Goal: Task Accomplishment & Management: Manage account settings

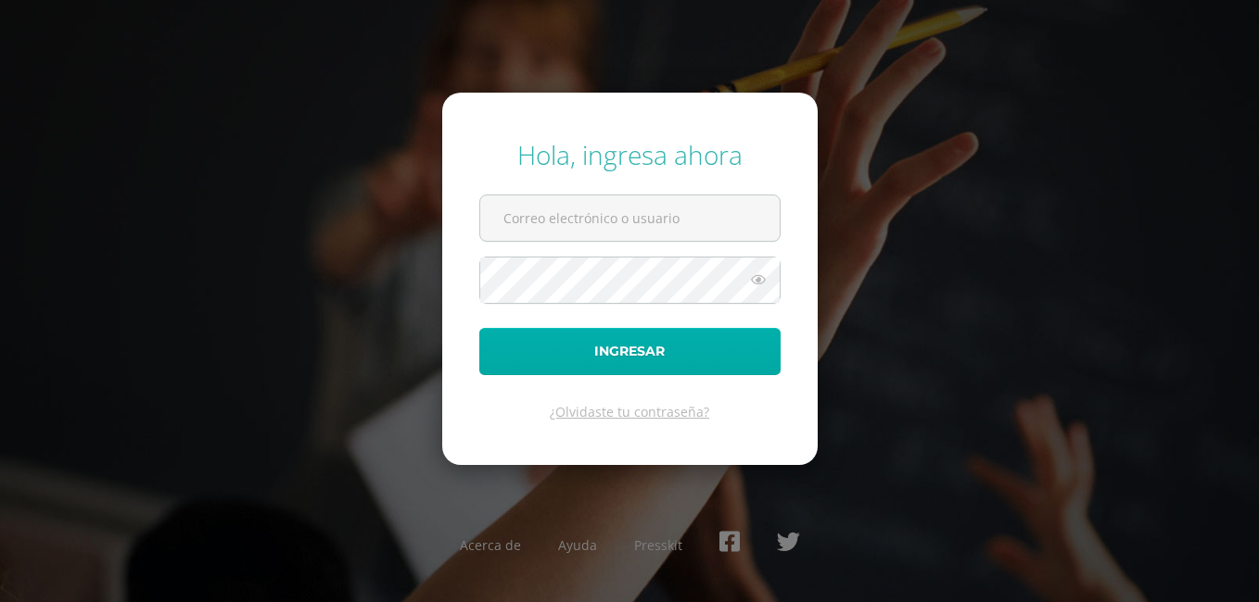
type input "[EMAIL_ADDRESS][DOMAIN_NAME]"
click at [686, 360] on button "Ingresar" at bounding box center [629, 351] width 301 height 47
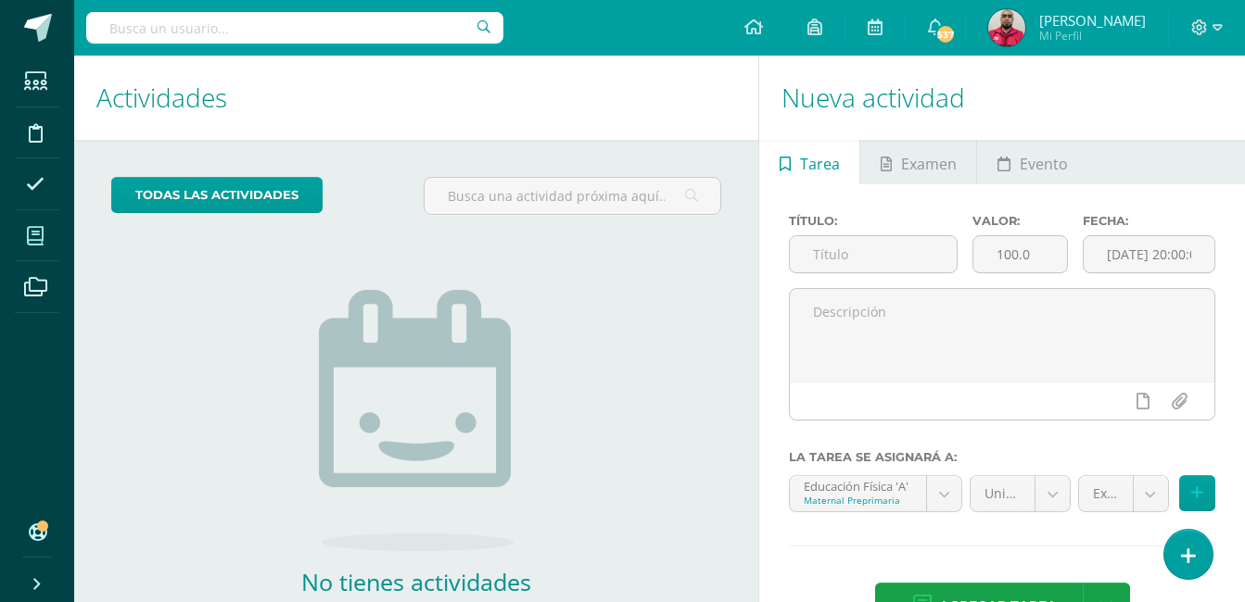
scroll to position [1867, 0]
click at [317, 32] on input "text" at bounding box center [294, 28] width 417 height 32
type input "l"
type input "a"
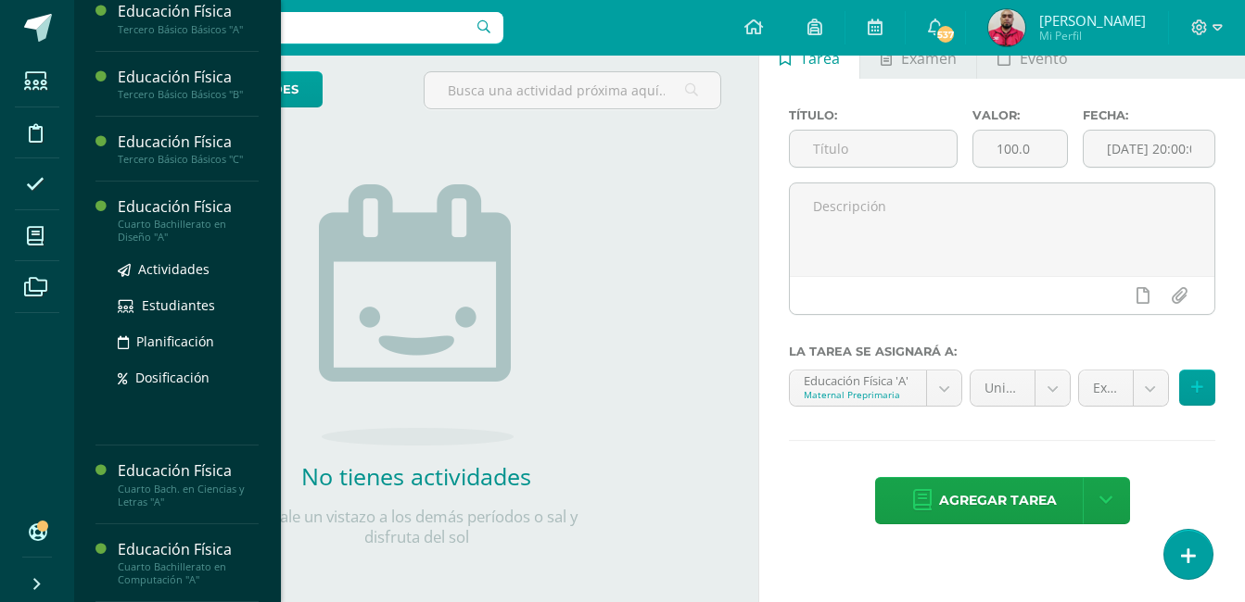
scroll to position [110, 0]
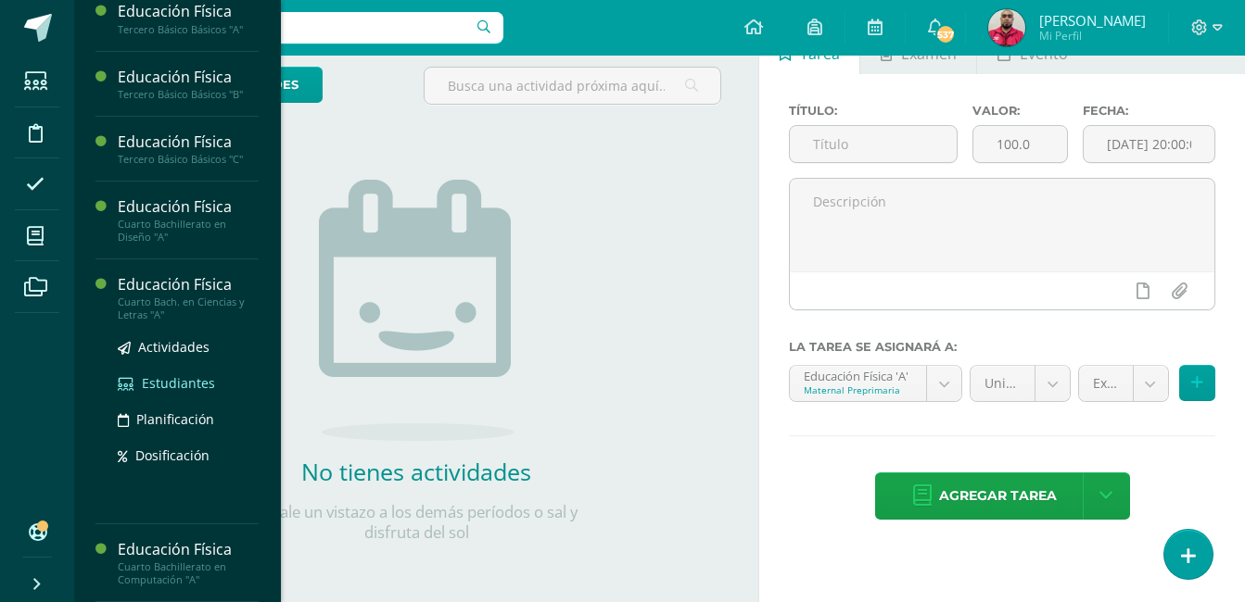
click at [166, 385] on span "Estudiantes" at bounding box center [178, 383] width 73 height 18
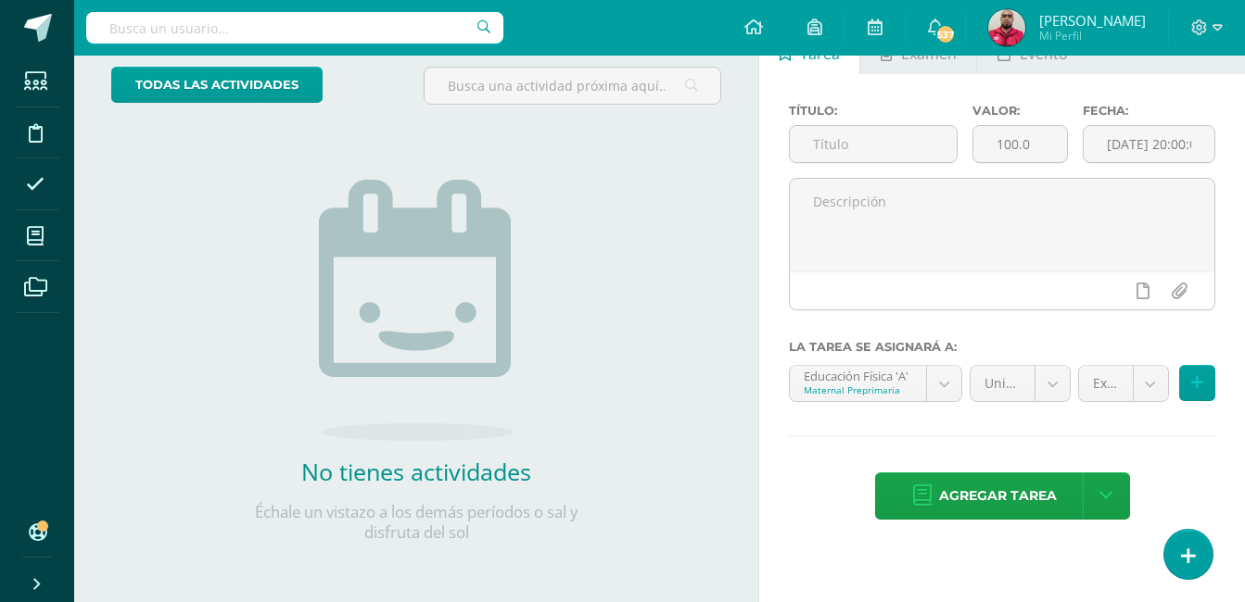
scroll to position [1867, 0]
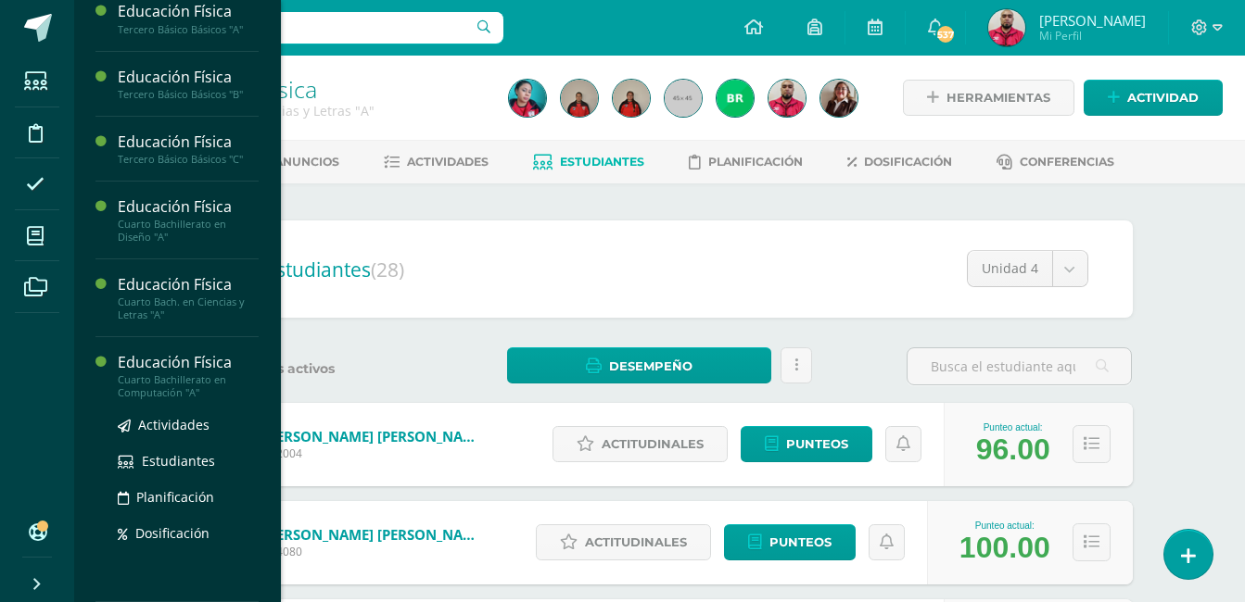
scroll to position [2054, 0]
click at [163, 458] on span "Estudiantes" at bounding box center [178, 461] width 73 height 18
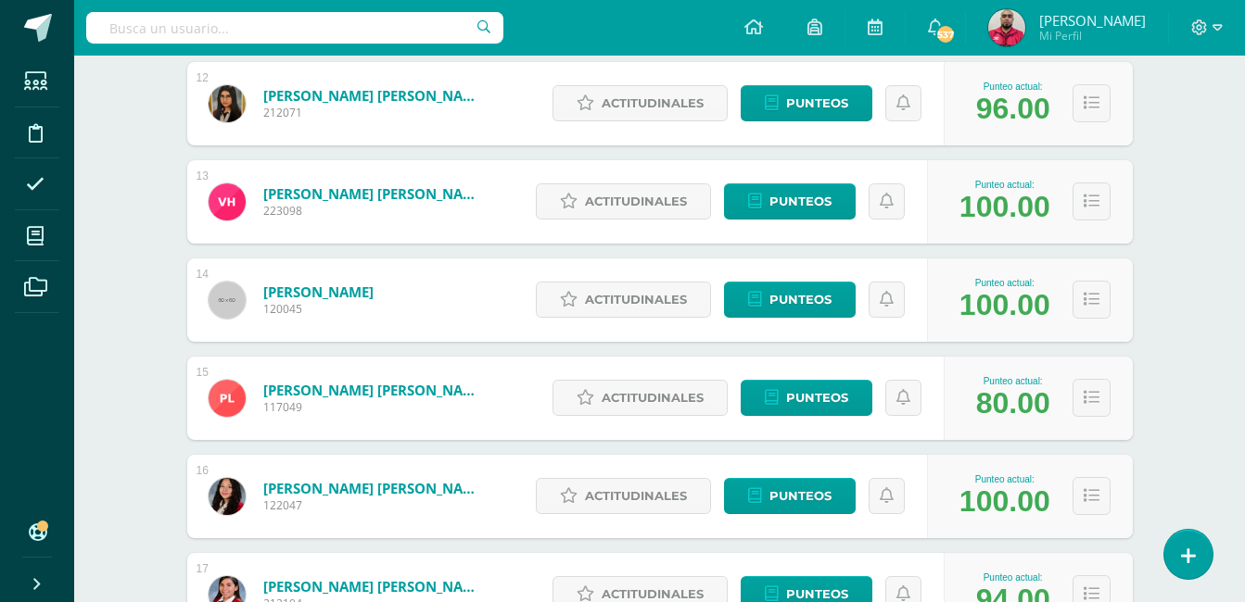
scroll to position [1534, 0]
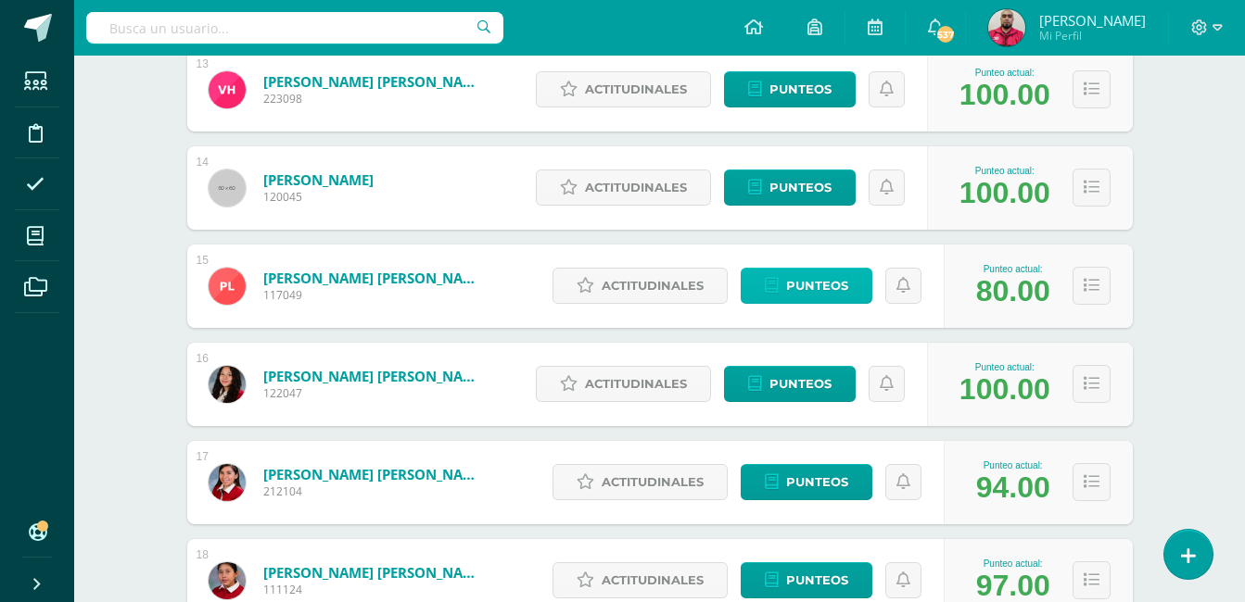
click at [825, 285] on span "Punteos" at bounding box center [817, 286] width 62 height 34
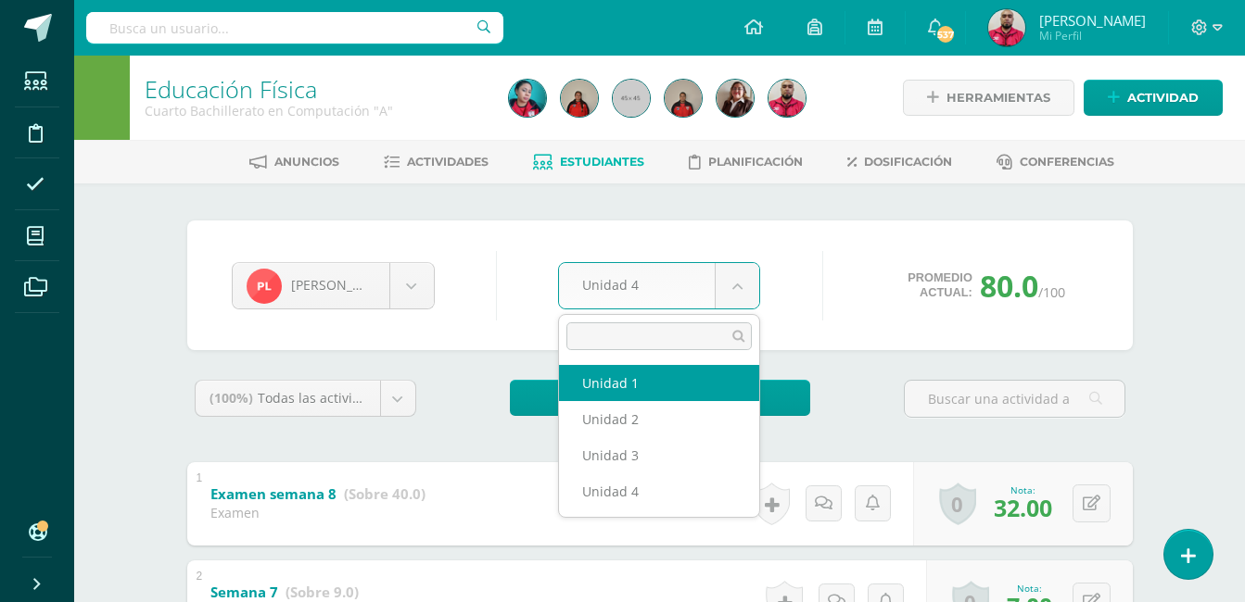
select select "Unidad 1"
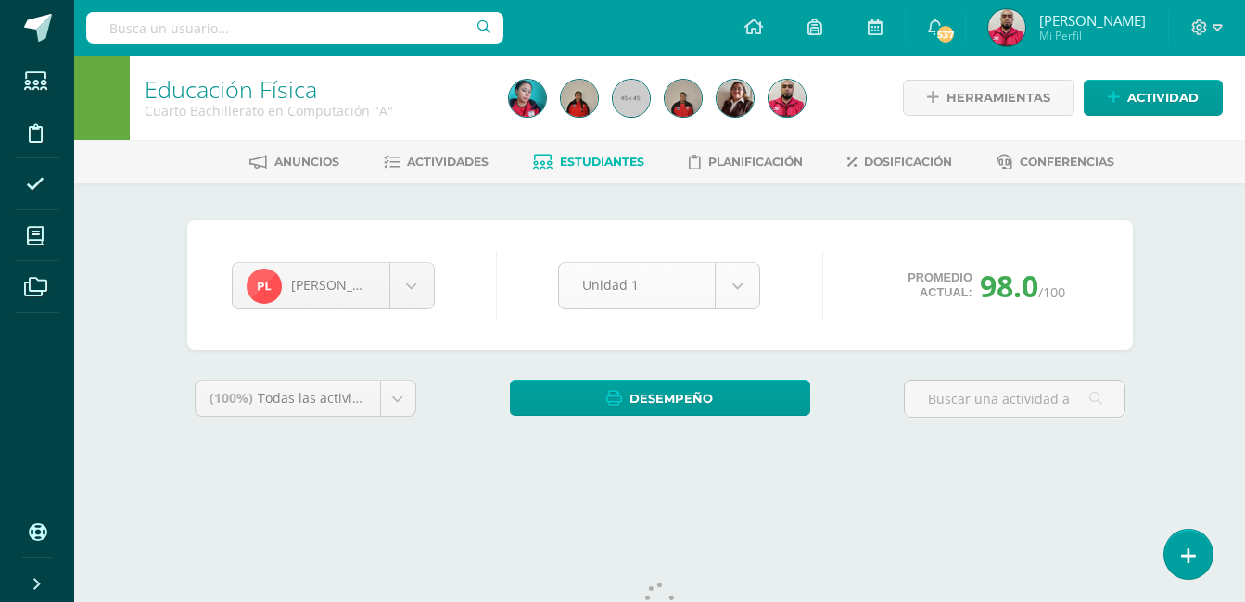
click at [735, 287] on body "Estudiantes Disciplina Asistencia Mis cursos Archivos Soporte Ayuda Reportar un…" at bounding box center [622, 250] width 1245 height 500
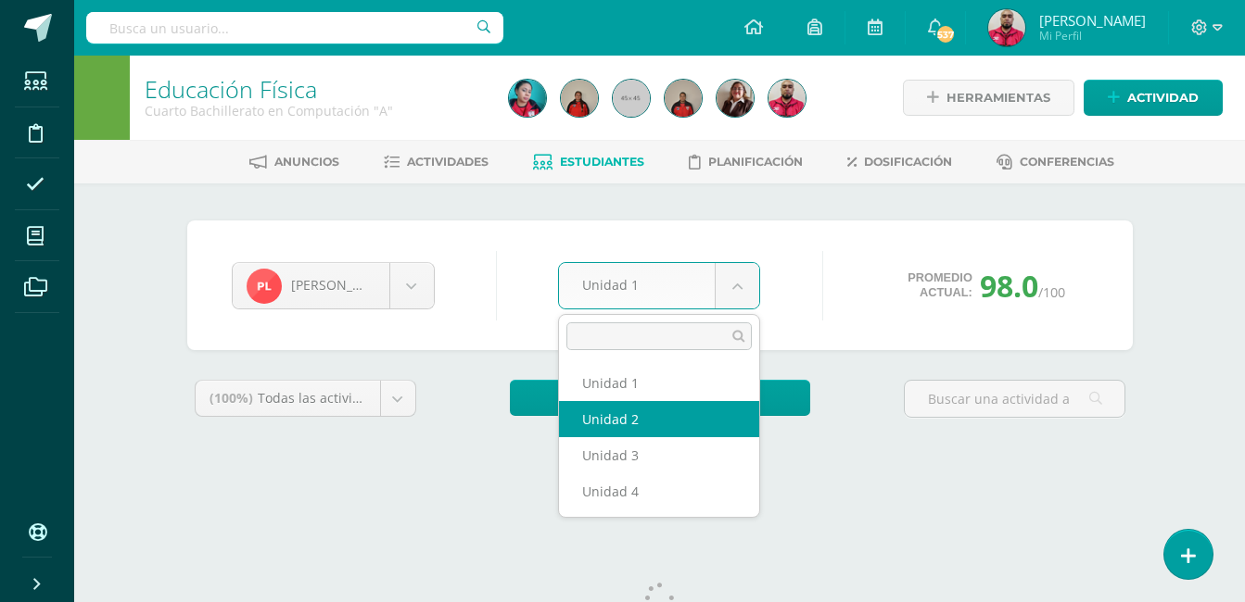
select select "Unidad 2"
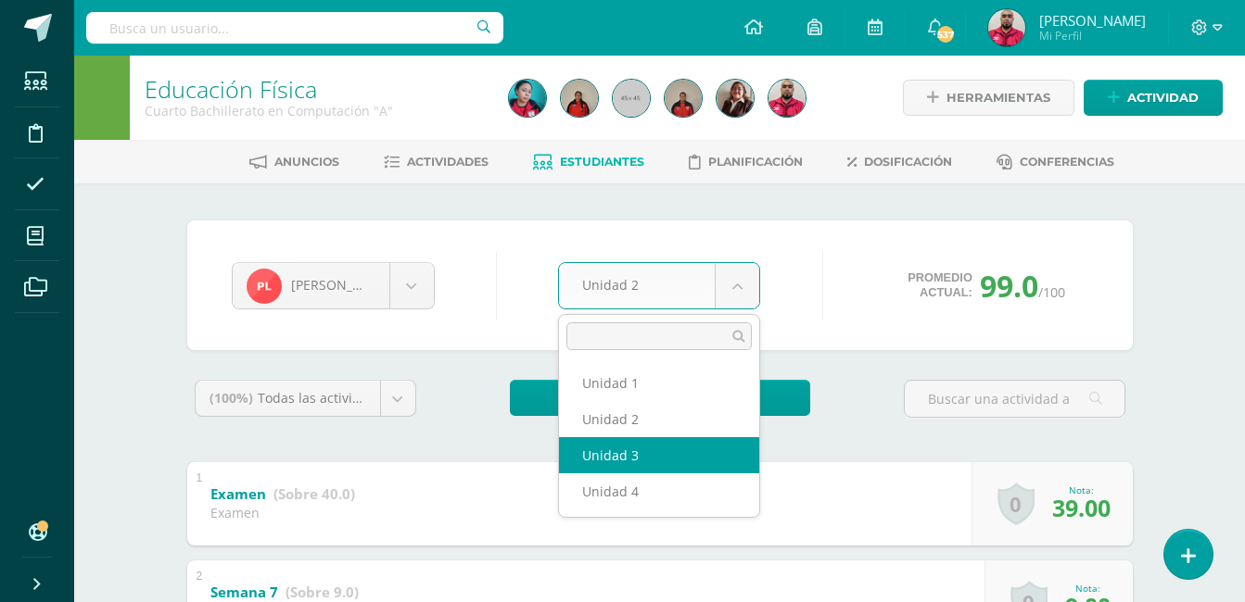
select select "Unidad 3"
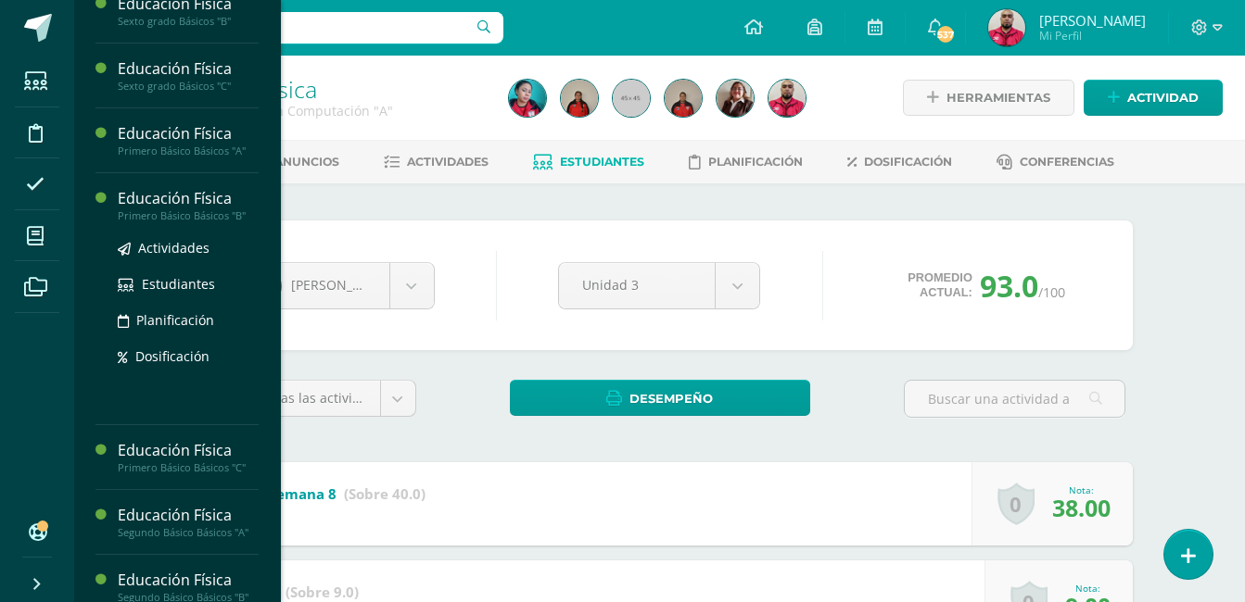
scroll to position [1498, 0]
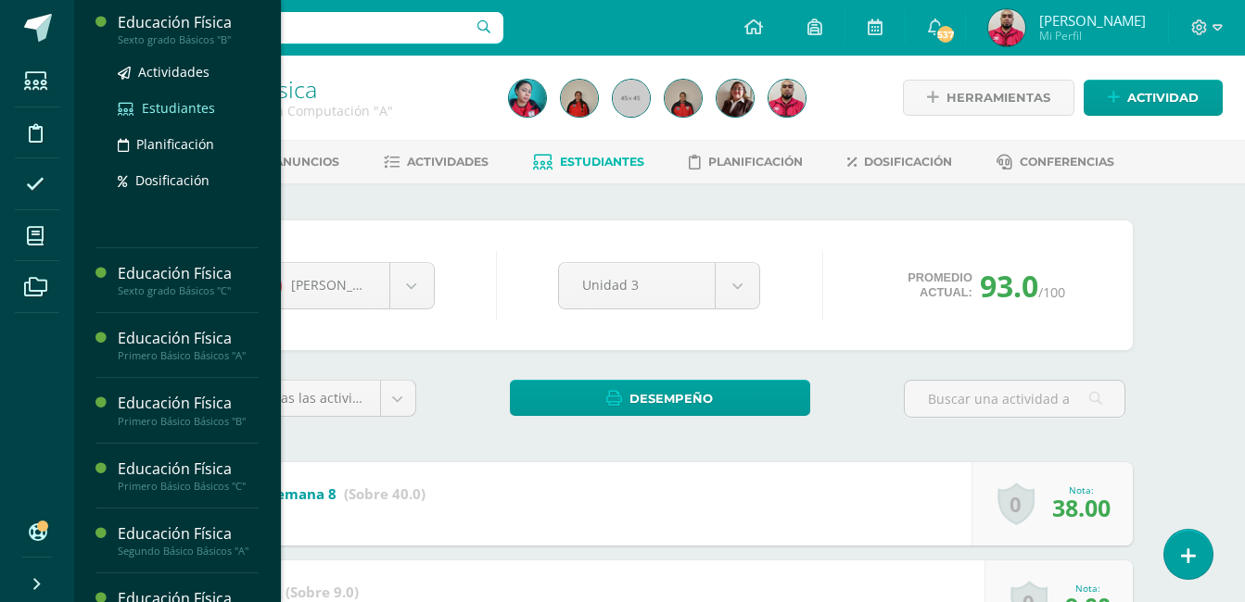
click at [163, 117] on span "Estudiantes" at bounding box center [178, 108] width 73 height 18
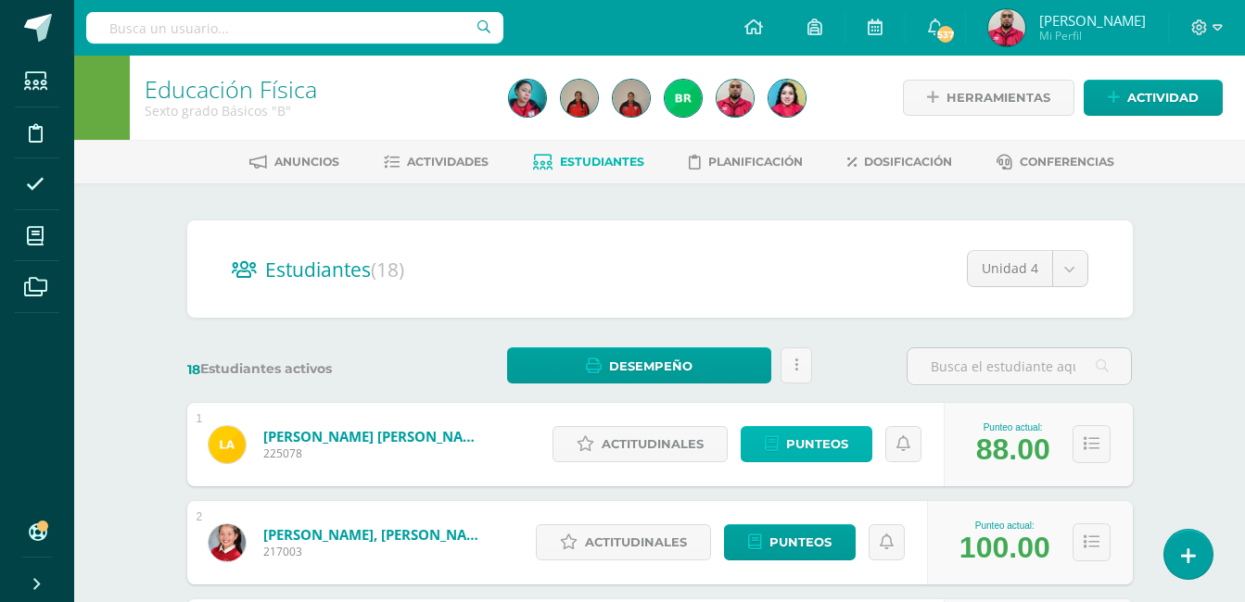
click at [812, 447] on span "Punteos" at bounding box center [817, 444] width 62 height 34
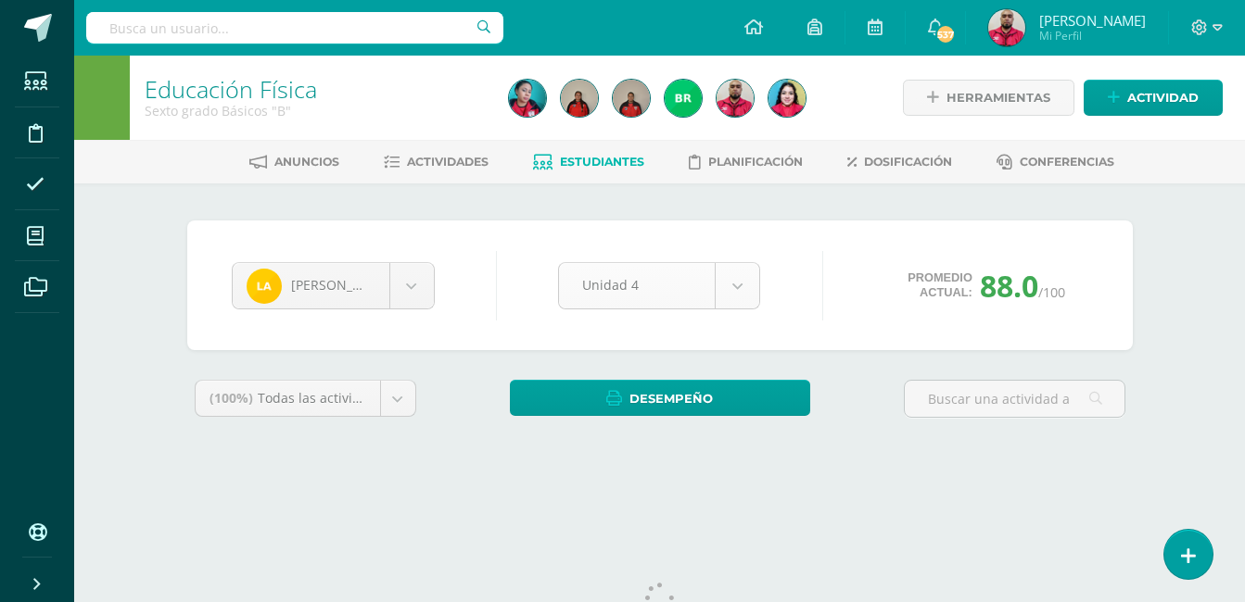
click at [741, 285] on body "Estudiantes Disciplina Asistencia Mis cursos Archivos Soporte Ayuda Reportar un…" at bounding box center [622, 250] width 1245 height 500
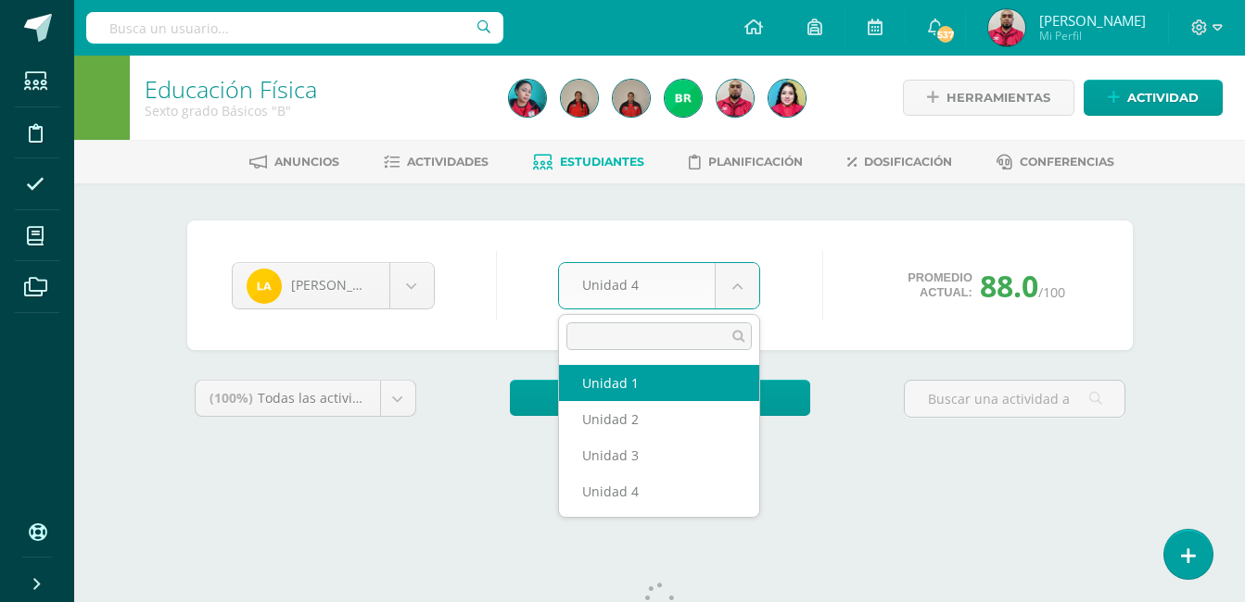
select select "Unidad 1"
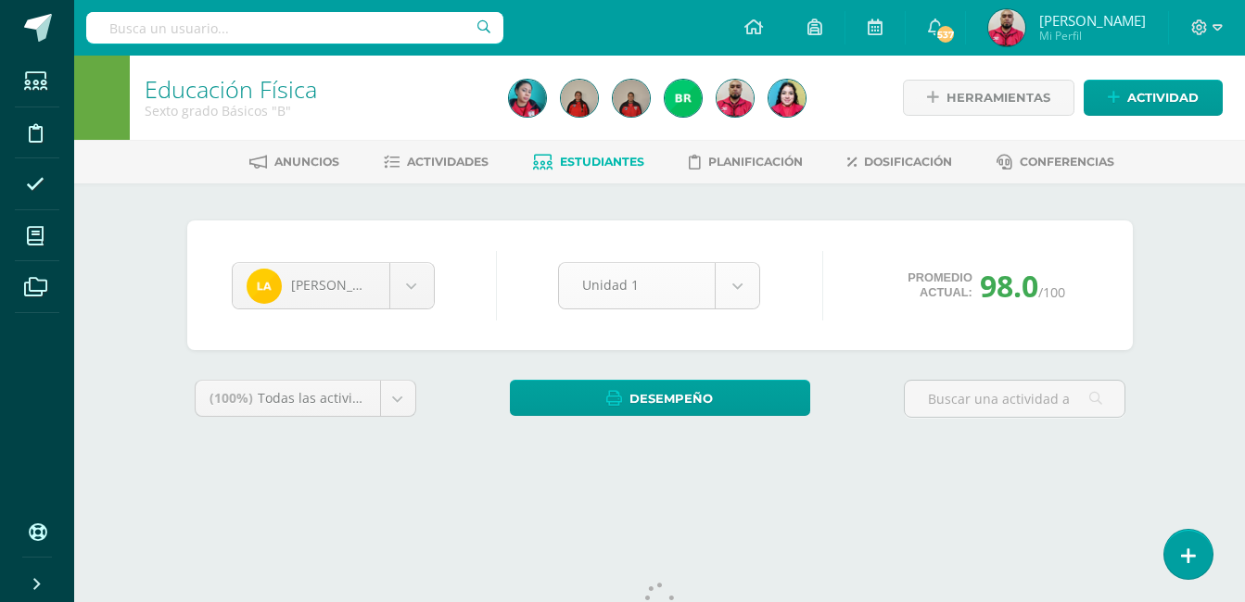
click at [744, 286] on body "Estudiantes Disciplina Asistencia Mis cursos Archivos Soporte Ayuda Reportar un…" at bounding box center [622, 250] width 1245 height 500
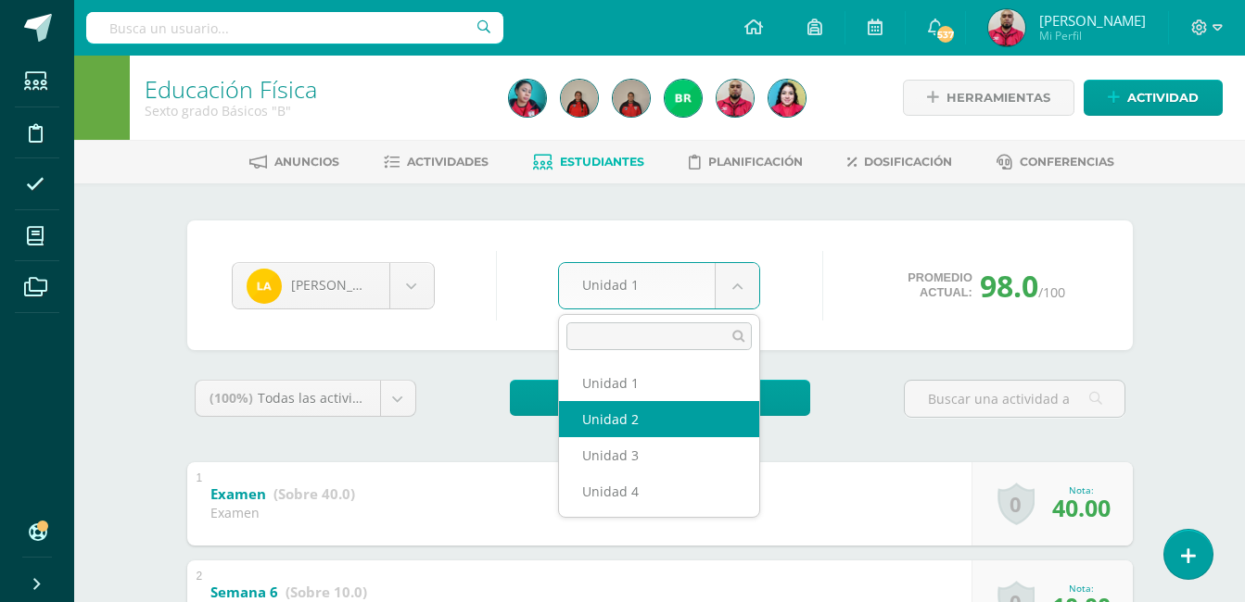
select select "Unidad 2"
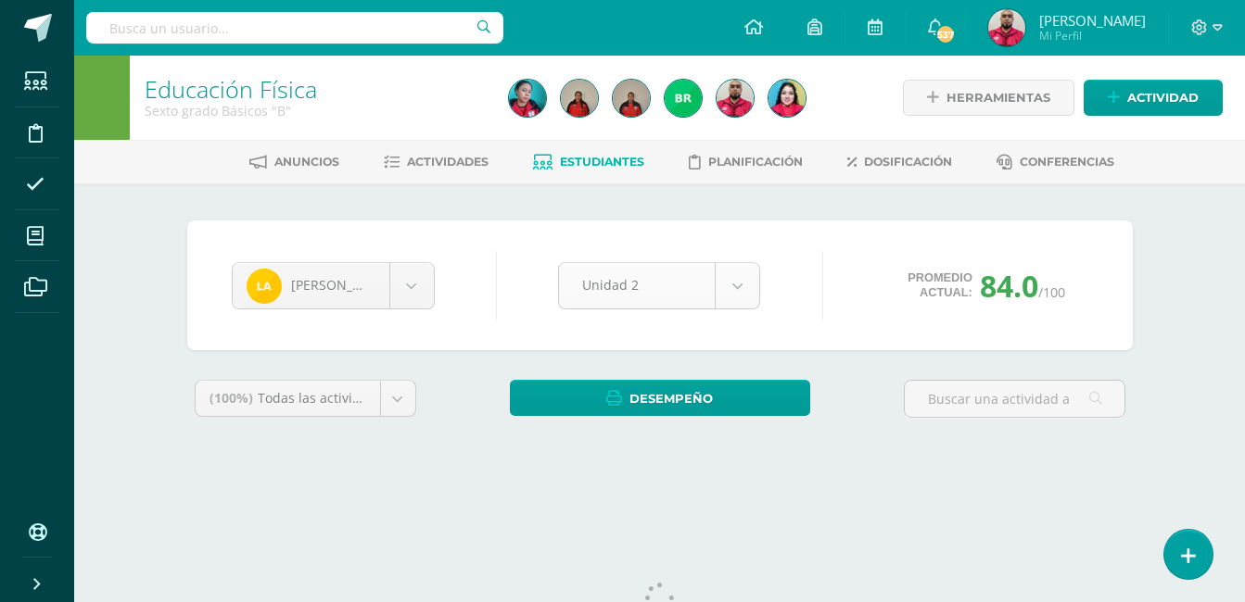
click at [736, 290] on body "Estudiantes Disciplina Asistencia Mis cursos Archivos Soporte Ayuda Reportar un…" at bounding box center [622, 250] width 1245 height 500
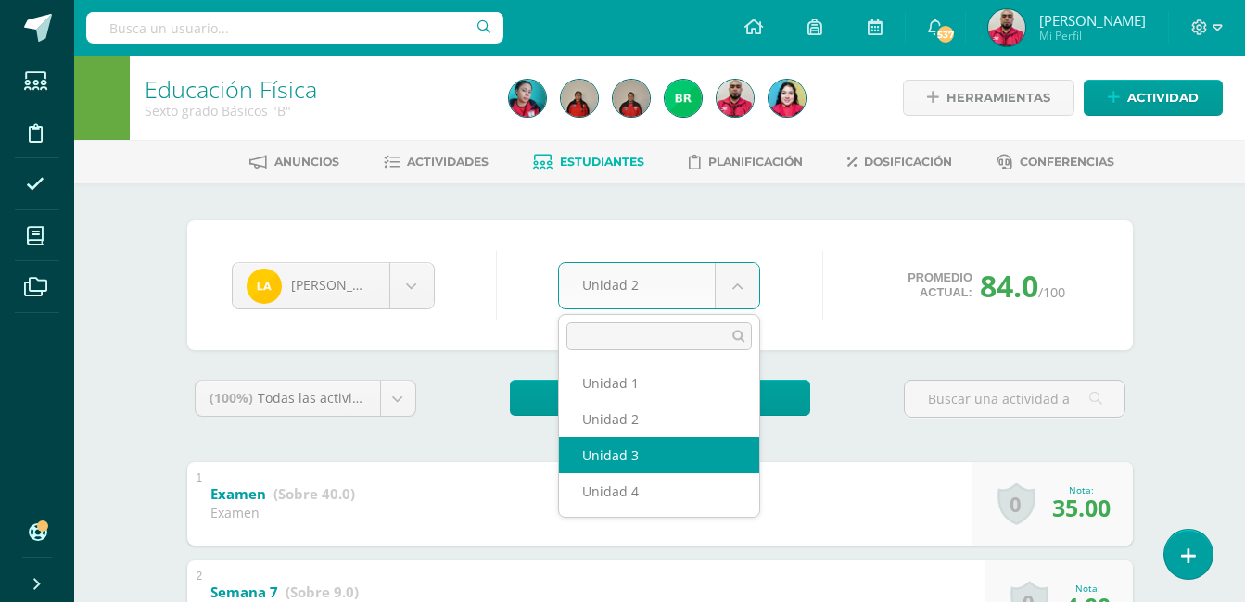
select select "Unidad 3"
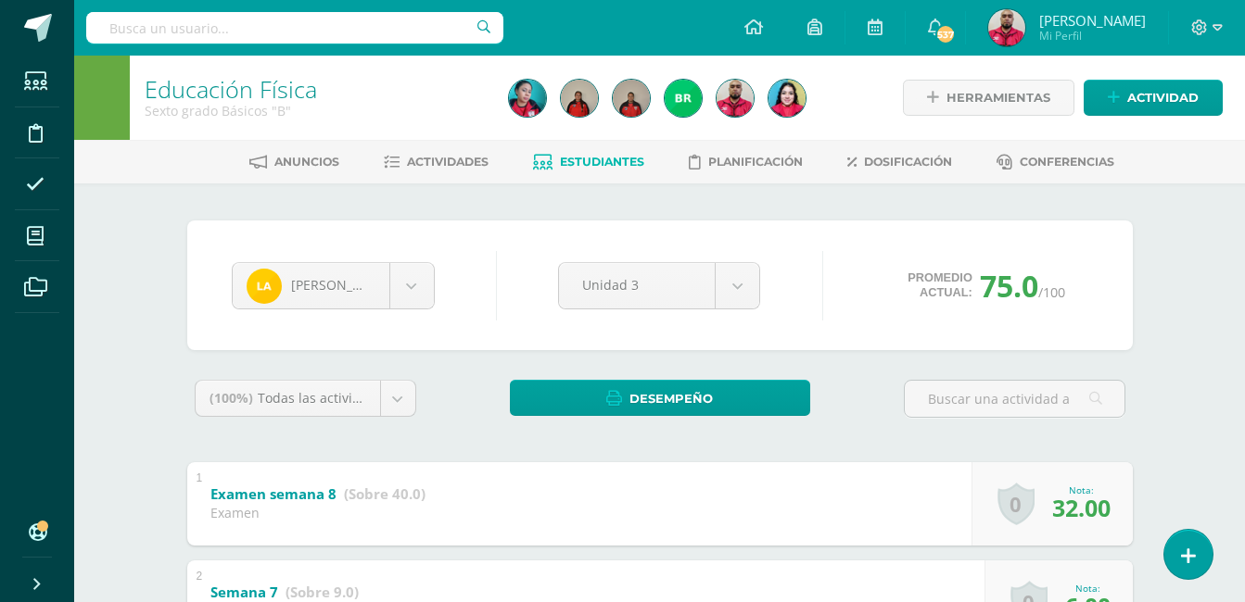
click at [583, 158] on span "Estudiantes" at bounding box center [602, 162] width 84 height 14
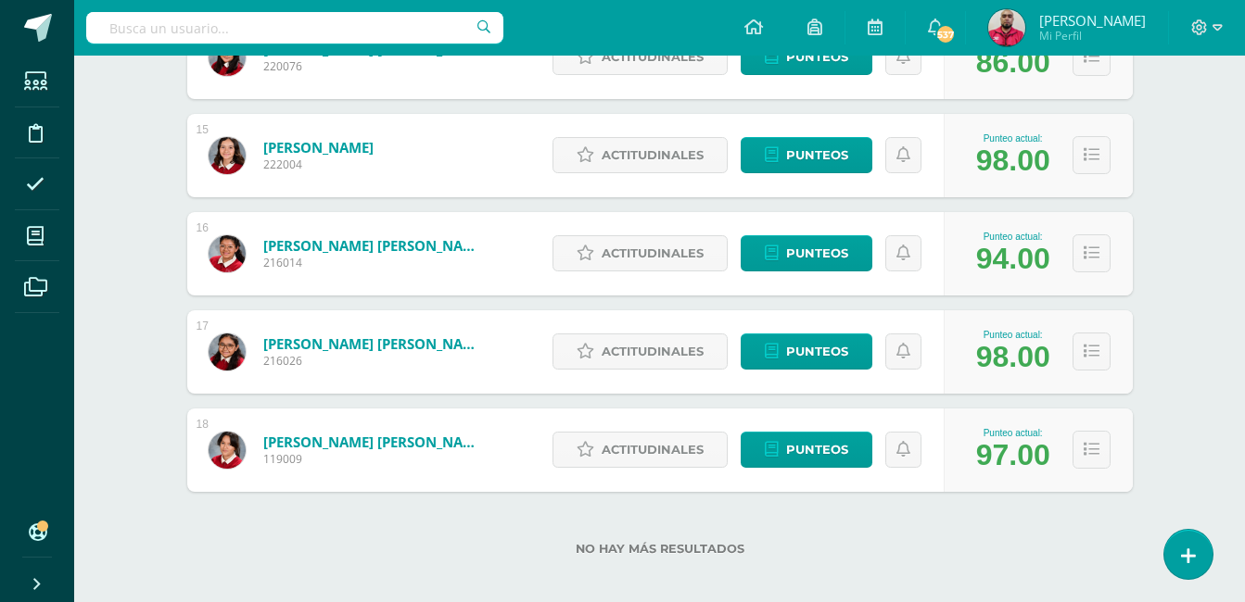
scroll to position [1668, 0]
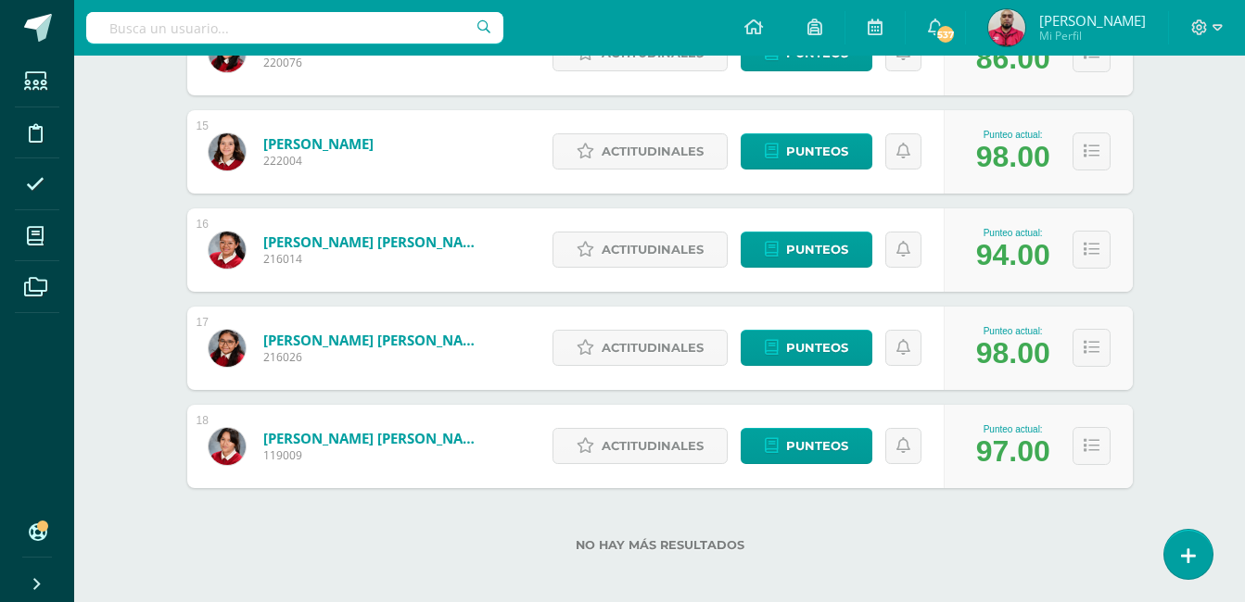
click at [212, 27] on input "text" at bounding box center [294, 28] width 417 height 32
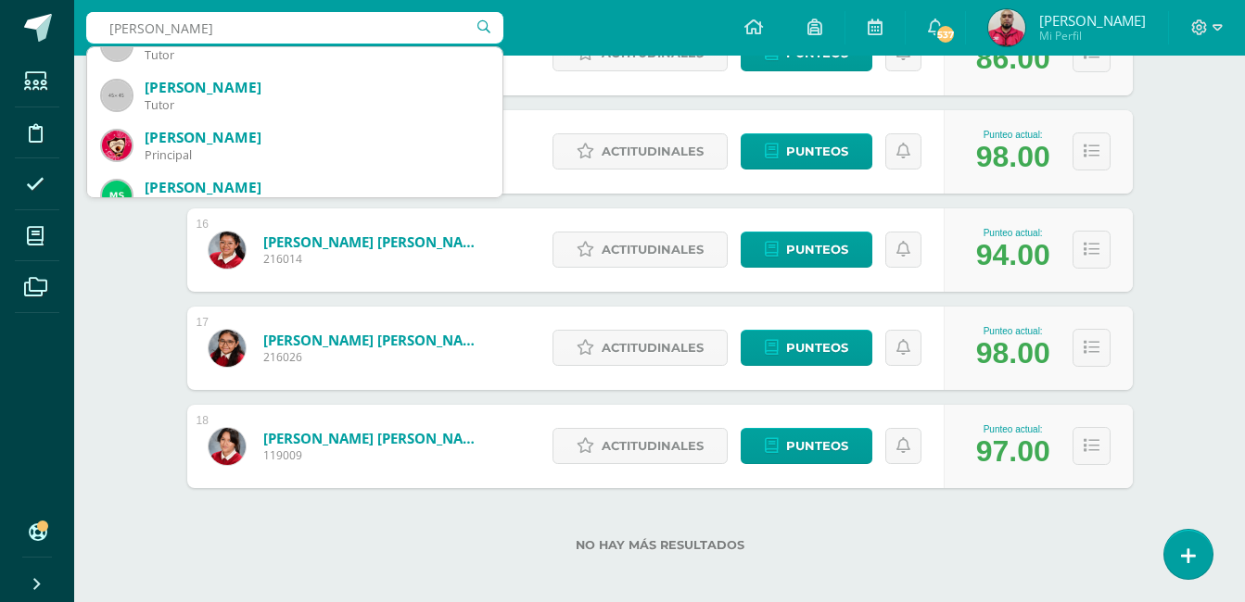
scroll to position [4054, 0]
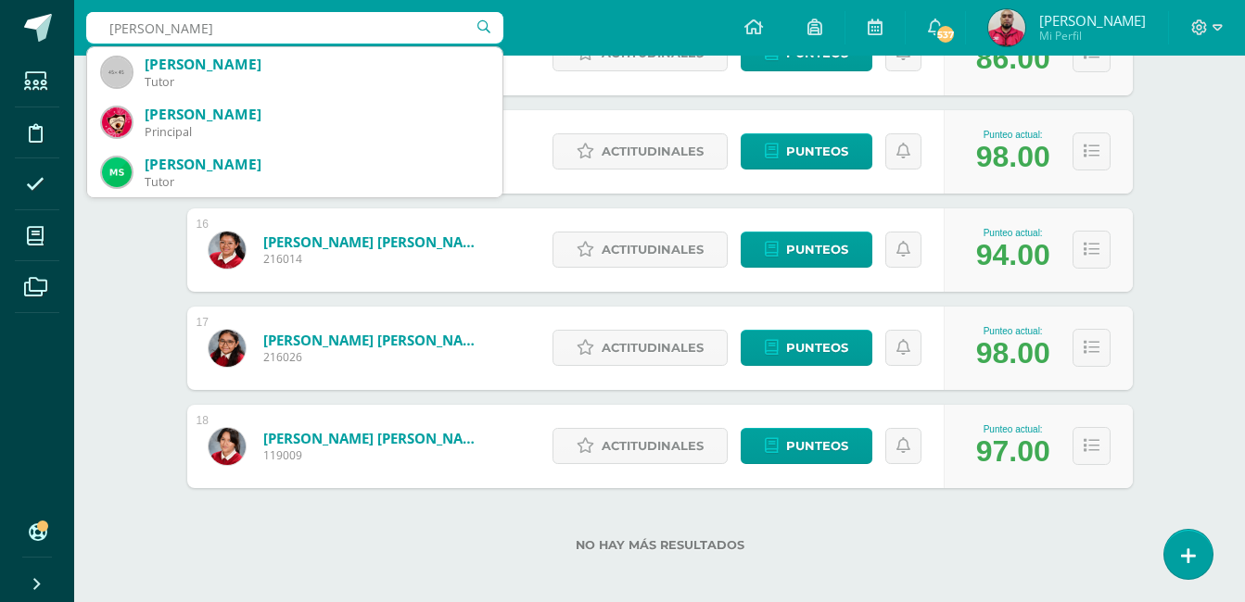
type input "laines"
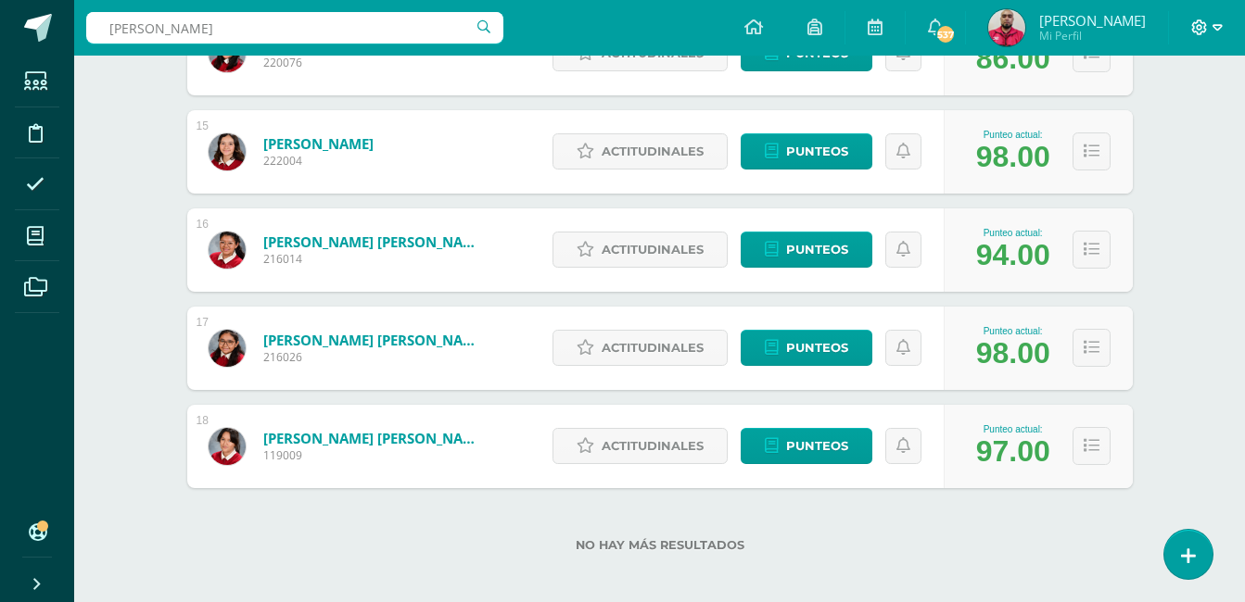
click at [1210, 22] on span at bounding box center [1207, 28] width 32 height 20
click at [1173, 122] on span "Cerrar sesión" at bounding box center [1159, 127] width 83 height 18
